Goal: Information Seeking & Learning: Learn about a topic

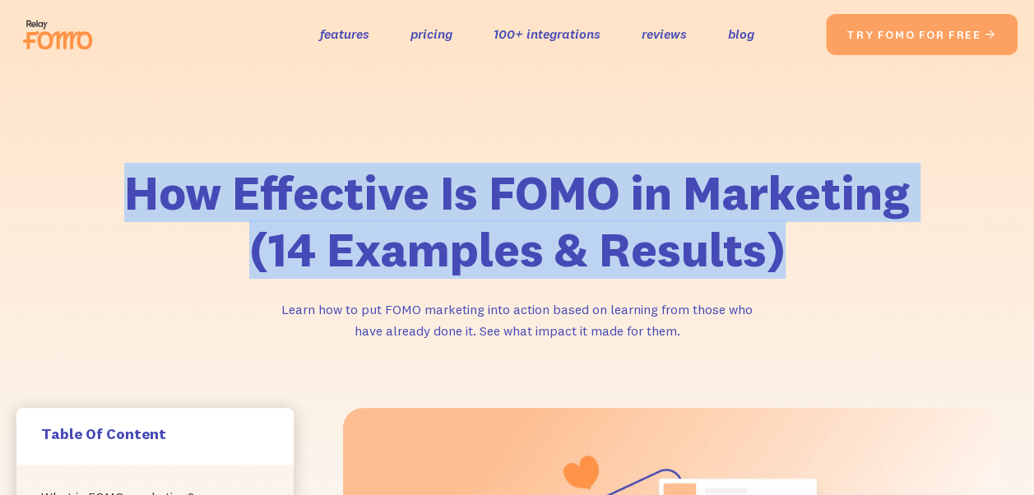
drag, startPoint x: 127, startPoint y: 193, endPoint x: 802, endPoint y: 271, distance: 679.8
click at [802, 271] on h1 "How Effective Is FOMO in Marketing (14 Examples & Results)" at bounding box center [517, 222] width 839 height 114
copy h1 "How Effective Is FOMO in Marketing (14 Examples & Results)"
click at [802, 271] on h1 "How Effective Is FOMO in Marketing (14 Examples & Results)" at bounding box center [517, 222] width 839 height 114
drag, startPoint x: 781, startPoint y: 257, endPoint x: 123, endPoint y: 217, distance: 659.3
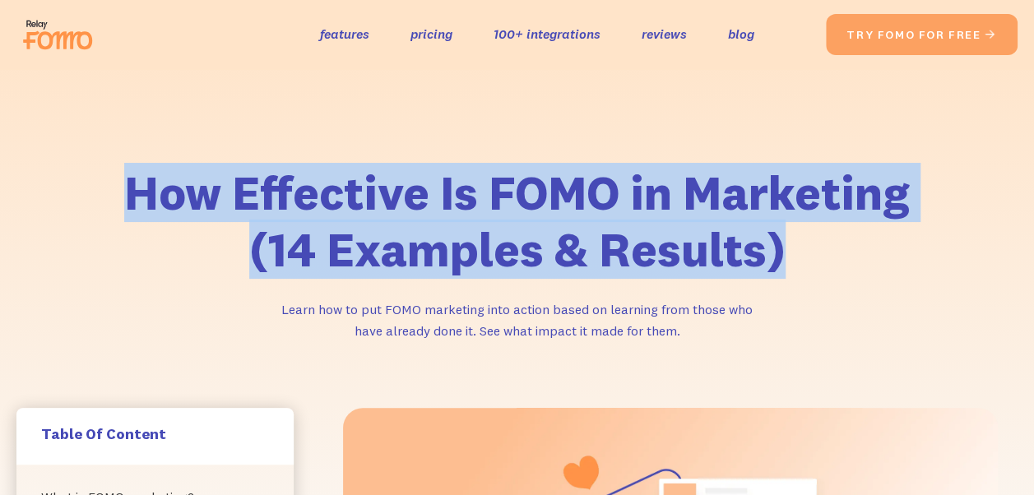
click at [123, 217] on h1 "How Effective Is FOMO in Marketing (14 Examples & Results)" at bounding box center [517, 222] width 839 height 114
copy h1 "How Effective Is FOMO in Marketing (14 Examples & Results)"
